Goal: Information Seeking & Learning: Learn about a topic

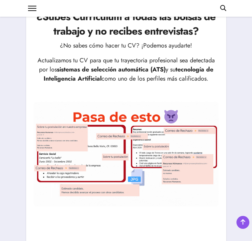
scroll to position [82, 0]
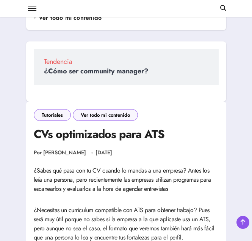
scroll to position [189, 0]
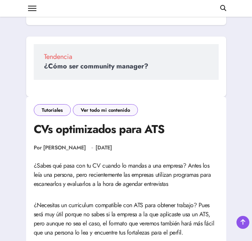
click at [125, 125] on h1 "CVs optimizados para ATS" at bounding box center [126, 128] width 185 height 15
copy div "CVs optimizados para ATS"
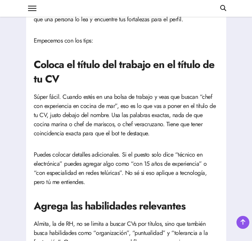
scroll to position [405, 0]
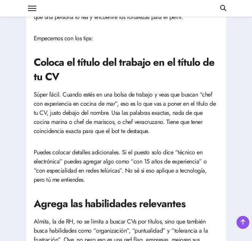
click at [121, 60] on h2 "Coloca el título del trabajo en el título de tu CV" at bounding box center [126, 69] width 185 height 29
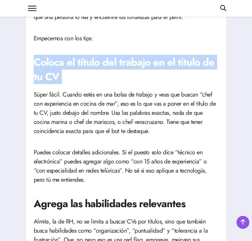
copy article "Coloca el título del trabajo en el título de tu CV"
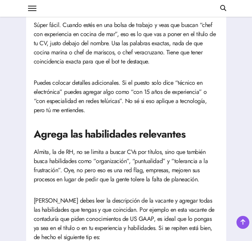
scroll to position [475, 0]
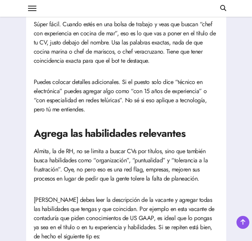
click at [116, 129] on h2 "Agrega las habilidades relevantes" at bounding box center [126, 133] width 185 height 14
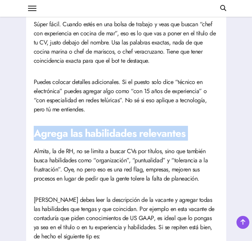
copy article "Agrega las habilidades relevantes"
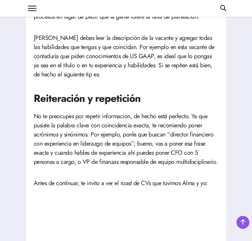
scroll to position [641, 0]
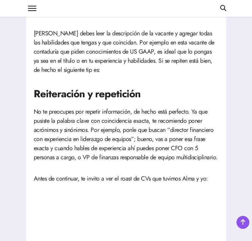
click at [81, 43] on p "Acá debes leer la descripción de la vacante y agregar todas las habilidades que…" at bounding box center [126, 52] width 185 height 46
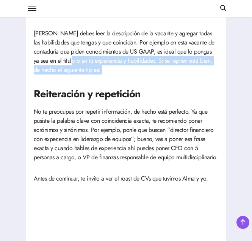
drag, startPoint x: 81, startPoint y: 43, endPoint x: 53, endPoint y: 59, distance: 32.2
click at [53, 59] on p "Acá debes leer la descripción de la vacante y agregar todas las habilidades que…" at bounding box center [126, 52] width 185 height 46
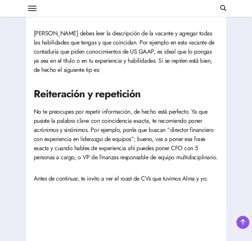
click at [100, 88] on h2 "Reiteración y repetición" at bounding box center [126, 94] width 185 height 14
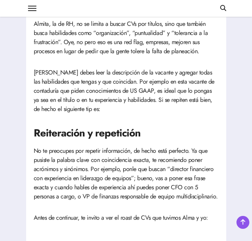
scroll to position [603, 0]
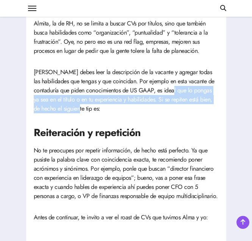
drag, startPoint x: 161, startPoint y: 94, endPoint x: 159, endPoint y: 109, distance: 14.7
click at [159, 109] on p "Acá debes leer la descripción de la vacante y agregar todas las habilidades que…" at bounding box center [126, 91] width 185 height 46
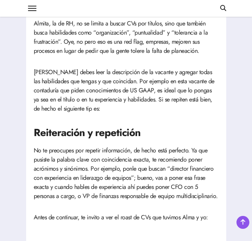
drag, startPoint x: 159, startPoint y: 109, endPoint x: 164, endPoint y: 134, distance: 26.4
click at [164, 134] on h2 "Reiteración y repetición" at bounding box center [126, 132] width 185 height 14
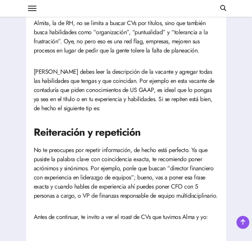
scroll to position [614, 0]
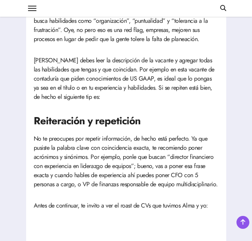
click at [89, 117] on h2 "Reiteración y repetición" at bounding box center [126, 121] width 185 height 14
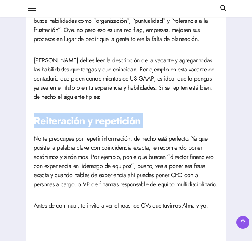
click at [89, 117] on h2 "Reiteración y repetición" at bounding box center [126, 121] width 185 height 14
copy article "Reiteración y repetición"
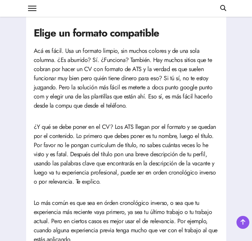
scroll to position [1001, 0]
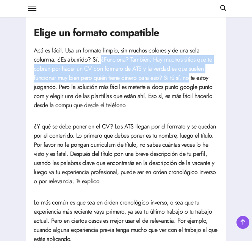
drag, startPoint x: 101, startPoint y: 67, endPoint x: 191, endPoint y: 91, distance: 93.2
click at [191, 91] on p "Acá es fácil. Usa un formato limpio, sin muchos colores y de una sola columna. …" at bounding box center [126, 78] width 185 height 64
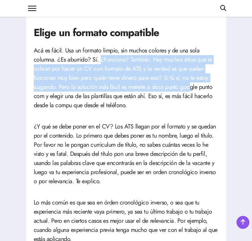
drag, startPoint x: 191, startPoint y: 91, endPoint x: 141, endPoint y: 97, distance: 49.6
click at [141, 97] on p "Acá es fácil. Usa un formato limpio, sin muchos colores y de una sola columna. …" at bounding box center [126, 78] width 185 height 64
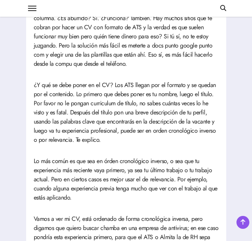
scroll to position [1042, 0]
drag, startPoint x: 133, startPoint y: 99, endPoint x: 163, endPoint y: 103, distance: 30.3
click at [163, 103] on p "¿Y qué se debe poner en el CV? Los ATS llegan por el formato y se quedan por el…" at bounding box center [126, 112] width 185 height 64
drag, startPoint x: 163, startPoint y: 103, endPoint x: 170, endPoint y: 108, distance: 8.4
click at [170, 108] on p "¿Y qué se debe poner en el CV? Los ATS llegan por el formato y se quedan por el…" at bounding box center [126, 112] width 185 height 64
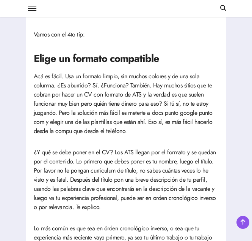
scroll to position [976, 0]
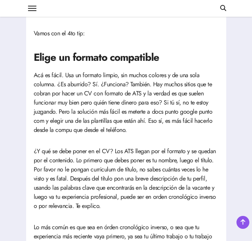
click at [99, 65] on h2 "Elige un formato compatible" at bounding box center [126, 57] width 185 height 14
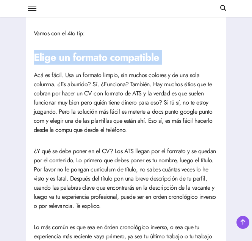
copy article "Elige un formato compatible"
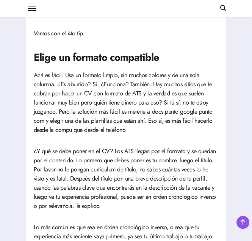
click at [41, 85] on p "Acá es fácil. Usa un formato limpio, sin muchos colores y de una sola columna. …" at bounding box center [126, 103] width 185 height 64
click at [71, 147] on article "¿Sabes qué pasa con tu CV cuando lo mandas a una empresa? Antes los leía una pe…" at bounding box center [126, 203] width 185 height 1659
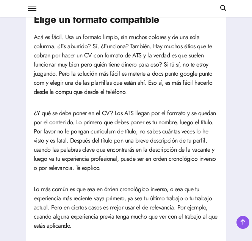
scroll to position [1015, 0]
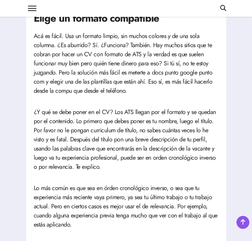
click at [71, 147] on p "¿Y qué se debe poner en el CV? Los ATS llegan por el formato y se quedan por el…" at bounding box center [126, 139] width 185 height 64
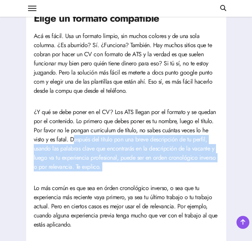
click at [74, 145] on p "¿Y qué se debe poner en el CV? Los ATS llegan por el formato y se quedan por el…" at bounding box center [126, 139] width 185 height 64
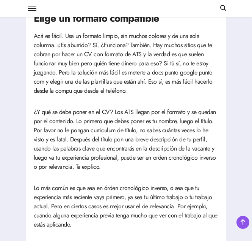
click at [74, 145] on p "¿Y qué se debe poner en el CV? Los ATS llegan por el formato y se quedan por el…" at bounding box center [126, 139] width 185 height 64
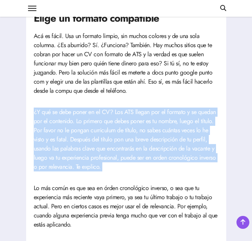
click at [74, 145] on p "¿Y qué se debe poner en el CV? Los ATS llegan por el formato y se quedan por el…" at bounding box center [126, 139] width 185 height 64
drag, startPoint x: 74, startPoint y: 145, endPoint x: 117, endPoint y: 151, distance: 44.1
click at [117, 151] on p "¿Y qué se debe poner en el CV? Los ATS llegan por el formato y se quedan por el…" at bounding box center [126, 139] width 185 height 64
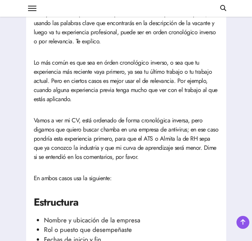
scroll to position [1140, 0]
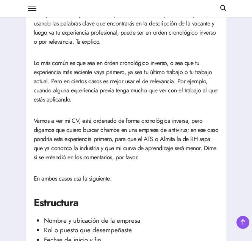
click at [77, 101] on p "Lo más común es que sea en órden cronológico inverso, o sea que tu experiencia …" at bounding box center [126, 81] width 185 height 46
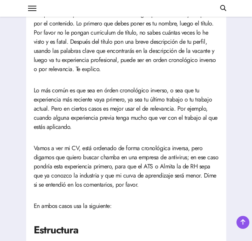
scroll to position [1112, 0]
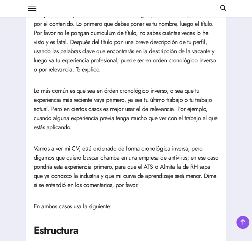
click at [123, 85] on article "¿Sabes qué pasa con tu CV cuando lo mandas a una empresa? Antes los leía una pe…" at bounding box center [126, 67] width 185 height 1659
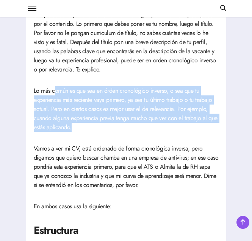
drag, startPoint x: 54, startPoint y: 104, endPoint x: 114, endPoint y: 133, distance: 66.4
click at [114, 132] on p "Lo más común es que sea en órden cronológico inverso, o sea que tu experiencia …" at bounding box center [126, 109] width 185 height 46
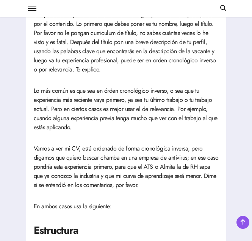
drag, startPoint x: 114, startPoint y: 133, endPoint x: 94, endPoint y: 148, distance: 24.5
click at [94, 148] on article "¿Sabes qué pasa con tu CV cuando lo mandas a una empresa? Antes los leía una pe…" at bounding box center [126, 67] width 185 height 1659
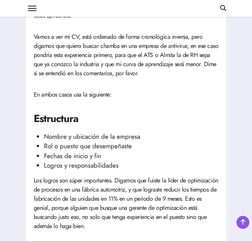
scroll to position [1224, 0]
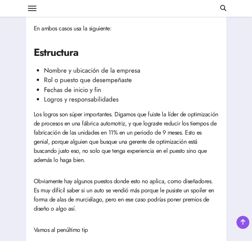
scroll to position [1290, 0]
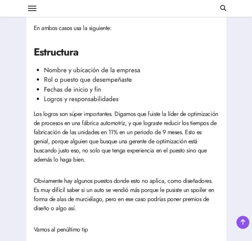
click at [170, 128] on p "Los logros son súper importantes. Digamos que fuiste la líder de optimización d…" at bounding box center [126, 136] width 185 height 55
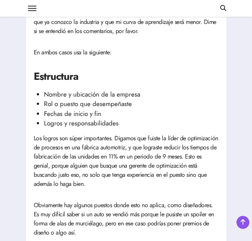
scroll to position [1267, 0]
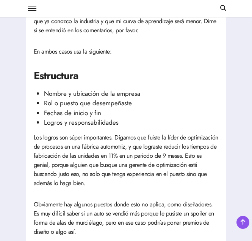
click at [77, 99] on li "Nombre y ubicación de la empresa" at bounding box center [131, 94] width 175 height 10
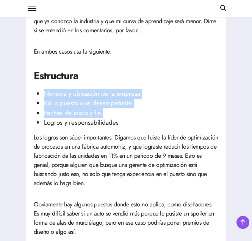
drag, startPoint x: 77, startPoint y: 103, endPoint x: 126, endPoint y: 126, distance: 54.4
click at [126, 126] on ul "Nombre y ubicación de la empresa Rol o puesto que desempeñaste Fechas de inicio…" at bounding box center [126, 108] width 185 height 39
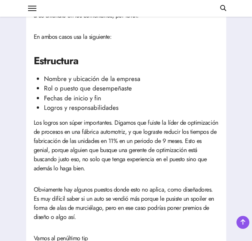
scroll to position [1282, 0]
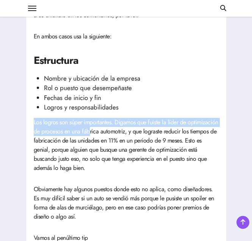
drag, startPoint x: 35, startPoint y: 131, endPoint x: 121, endPoint y: 144, distance: 88.0
click at [121, 144] on p "Los logros son súper importantes. Digamos que fuiste la líder de optimización d…" at bounding box center [126, 145] width 185 height 55
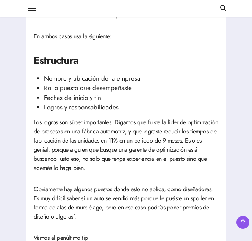
drag, startPoint x: 121, startPoint y: 144, endPoint x: 68, endPoint y: 146, distance: 53.2
click at [68, 146] on p "Los logros son súper importantes. Digamos que fuiste la líder de optimización d…" at bounding box center [126, 145] width 185 height 55
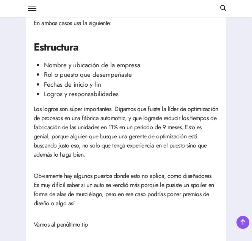
scroll to position [1296, 0]
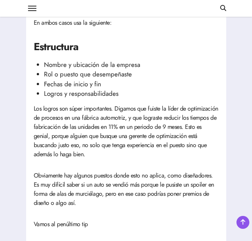
click at [50, 54] on h2 "Estructura" at bounding box center [126, 46] width 185 height 14
copy article "Estructura"
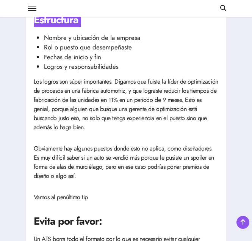
scroll to position [1323, 0]
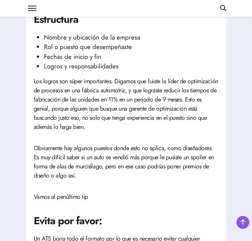
click at [107, 158] on p "Obviamente hay algunos puestos donde esto no aplica, como diseñadores. Es muy d…" at bounding box center [126, 162] width 185 height 36
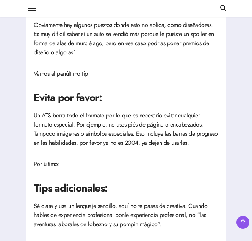
scroll to position [1446, 0]
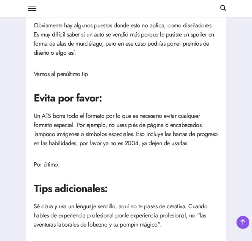
click at [117, 126] on p "Un ATS borra todo el formato por lo que es necesario evitar cualquier formato e…" at bounding box center [126, 129] width 185 height 36
drag, startPoint x: 117, startPoint y: 126, endPoint x: 117, endPoint y: 140, distance: 14.1
click at [117, 140] on p "Un ATS borra todo el formato por lo que es necesario evitar cualquier formato e…" at bounding box center [126, 129] width 185 height 36
click at [166, 144] on p "Un ATS borra todo el formato por lo que es necesario evitar cualquier formato e…" at bounding box center [126, 129] width 185 height 36
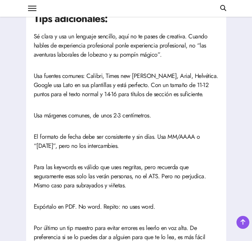
scroll to position [1616, 0]
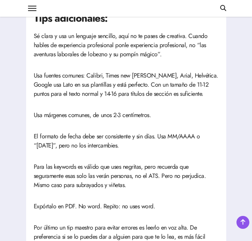
click at [133, 96] on p "Usa fuentes comunes: Calibri, Times new roman, Arial, Helvética. Google usa Lat…" at bounding box center [126, 84] width 185 height 27
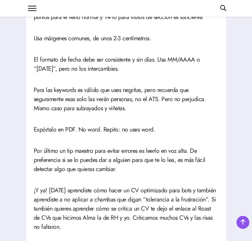
scroll to position [1693, 0]
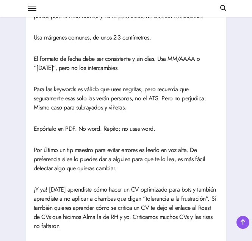
click at [163, 104] on p "Para las keywords es válido que uses negritas, pero recuerda que seguramente es…" at bounding box center [126, 98] width 185 height 27
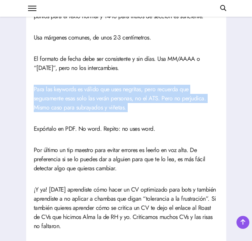
drag, startPoint x: 163, startPoint y: 104, endPoint x: 117, endPoint y: 112, distance: 47.0
click at [117, 112] on p "Para las keywords es válido que uses negritas, pero recuerda que seguramente es…" at bounding box center [126, 98] width 185 height 27
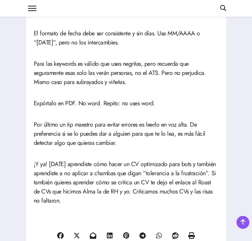
scroll to position [1718, 0]
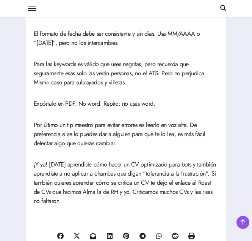
drag, startPoint x: 136, startPoint y: 118, endPoint x: 95, endPoint y: 117, distance: 40.6
click at [95, 108] on p "Expórtalo en PDF. No word. Repito: no uses word." at bounding box center [126, 103] width 185 height 9
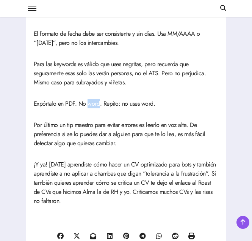
drag, startPoint x: 95, startPoint y: 117, endPoint x: 88, endPoint y: 110, distance: 9.9
click at [88, 108] on p "Expórtalo en PDF. No word. Repito: no uses word." at bounding box center [126, 103] width 185 height 9
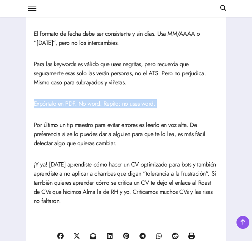
click at [88, 108] on p "Expórtalo en PDF. No word. Repito: no uses word." at bounding box center [126, 103] width 185 height 9
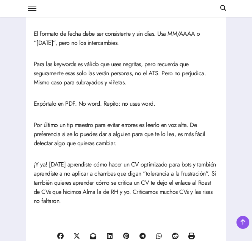
drag, startPoint x: 88, startPoint y: 110, endPoint x: 109, endPoint y: 135, distance: 32.6
click at [109, 135] on p "Por último un tip maestro para evitar errores es leerlo en voz alta. De prefere…" at bounding box center [126, 133] width 185 height 27
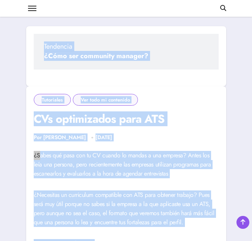
scroll to position [172, 0]
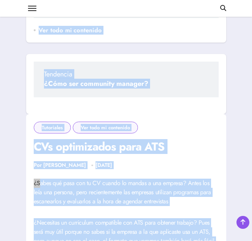
drag, startPoint x: 78, startPoint y: 183, endPoint x: 27, endPoint y: 148, distance: 61.6
copy div "CVs optimizados para ATS Por Fra Salazar Feb 14, 2024 ¿Sabes qué pasa con tu CV…"
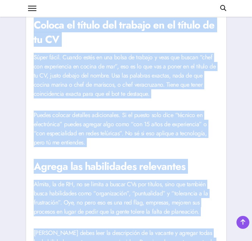
scroll to position [443, 0]
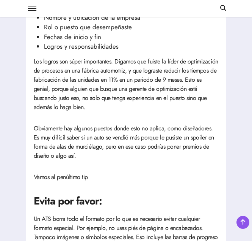
scroll to position [1344, 0]
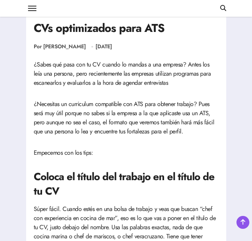
scroll to position [290, 0]
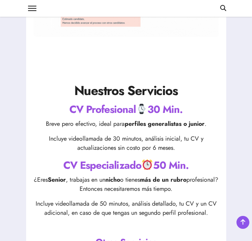
scroll to position [292, 0]
